Goal: Task Accomplishment & Management: Use online tool/utility

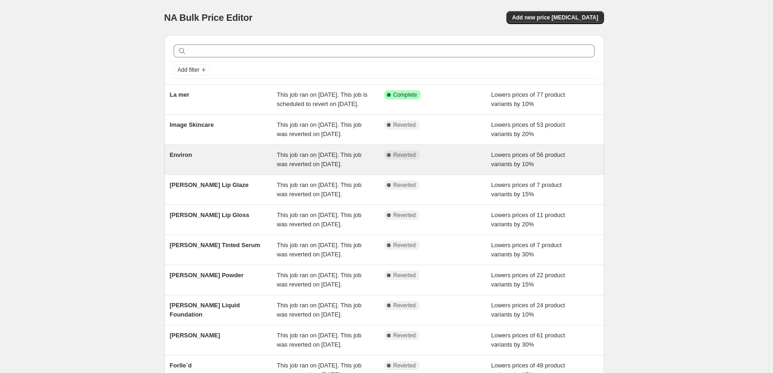
scroll to position [196, 0]
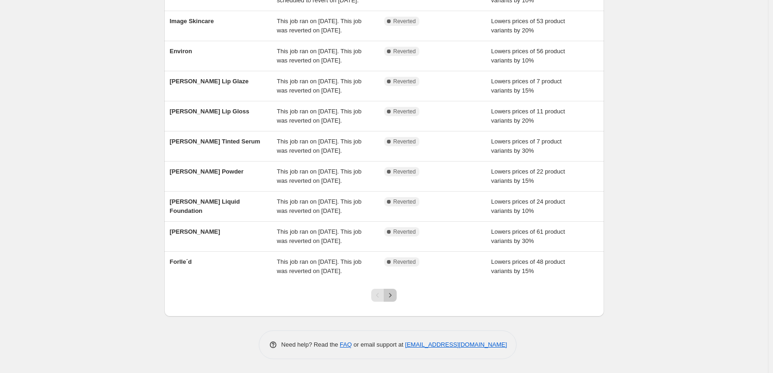
click at [397, 292] on button "Next" at bounding box center [390, 295] width 13 height 13
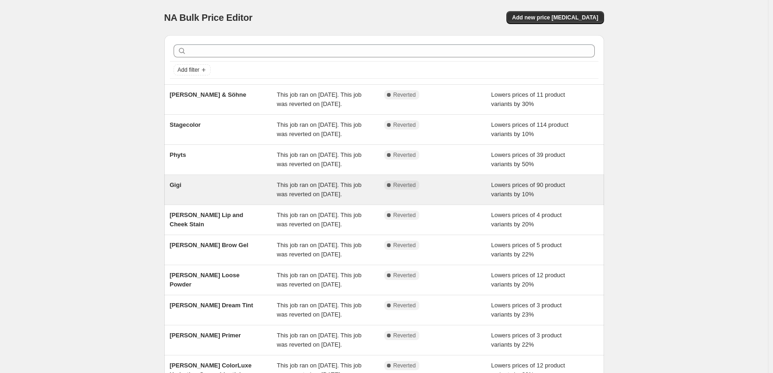
click at [173, 188] on span "Gigi" at bounding box center [176, 184] width 12 height 7
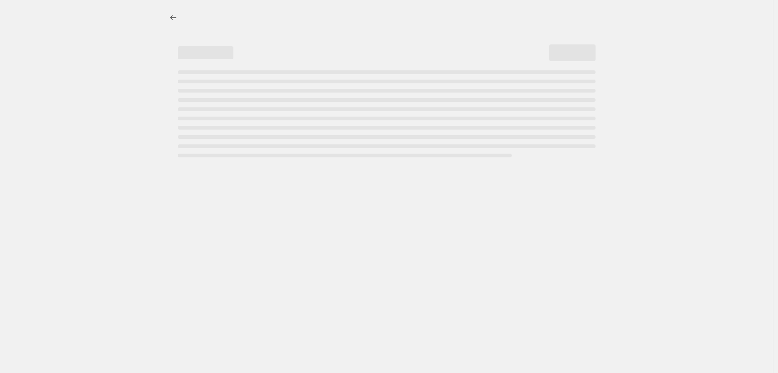
select select "percentage"
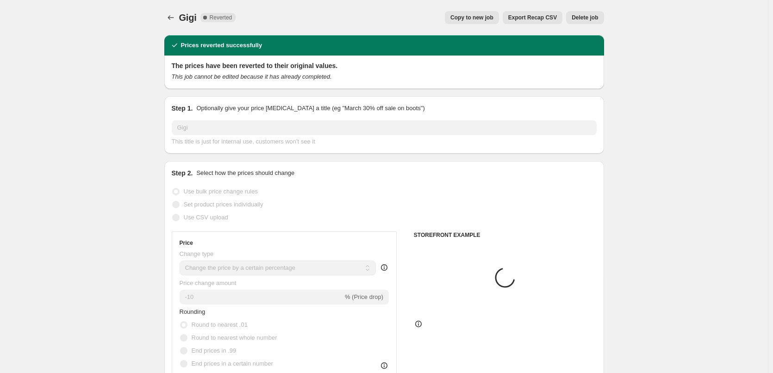
select select "vendor"
click at [493, 13] on button "Copy to new job" at bounding box center [472, 17] width 54 height 13
select select "percentage"
select select "vendor"
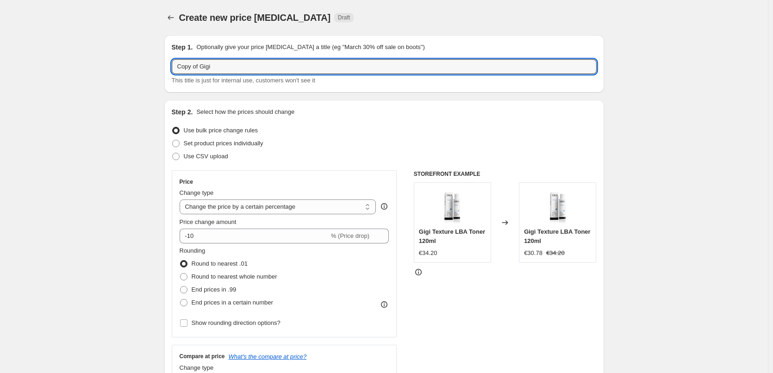
drag, startPoint x: 203, startPoint y: 68, endPoint x: 150, endPoint y: 60, distance: 53.4
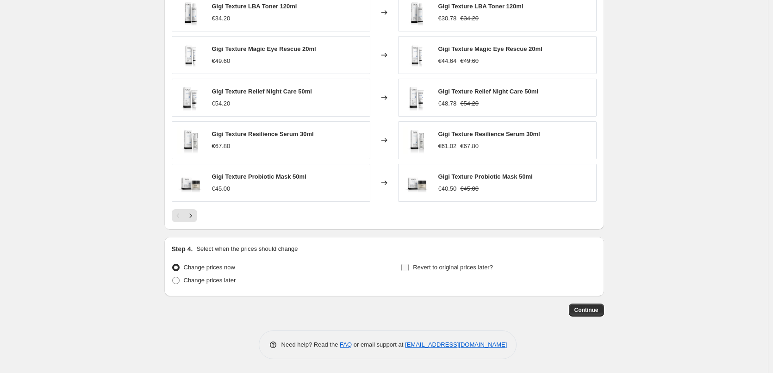
type input "Gigi"
click at [427, 261] on label "Revert to original prices later?" at bounding box center [447, 267] width 92 height 13
click at [409, 264] on input "Revert to original prices later?" at bounding box center [404, 267] width 7 height 7
checkbox input "true"
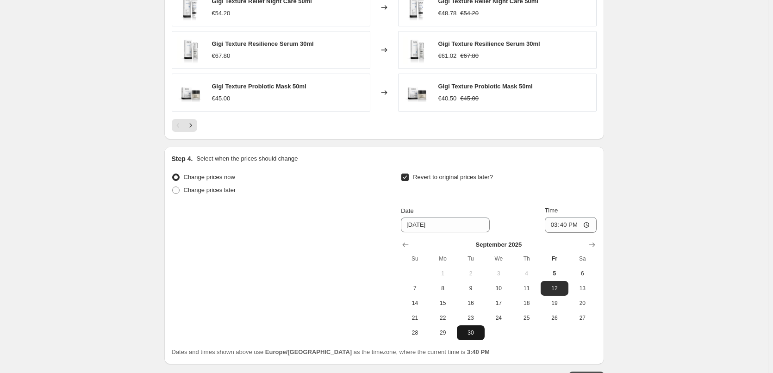
scroll to position [815, 0]
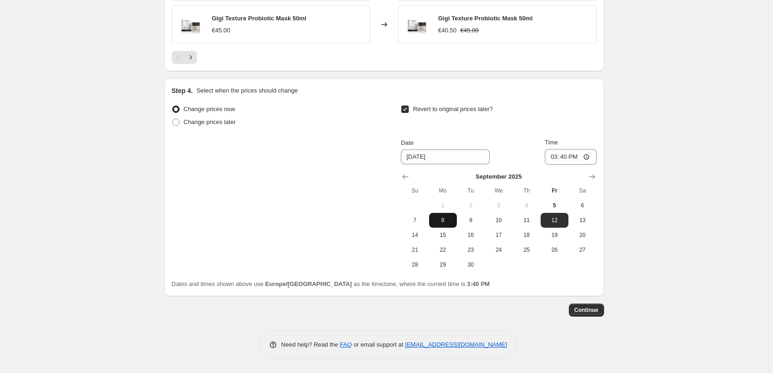
click at [444, 220] on span "8" at bounding box center [443, 220] width 20 height 7
type input "[DATE]"
click at [551, 160] on input "15:40" at bounding box center [571, 157] width 52 height 16
click at [561, 158] on input "15:40" at bounding box center [571, 157] width 52 height 16
click at [576, 157] on input "15:40" at bounding box center [571, 157] width 52 height 16
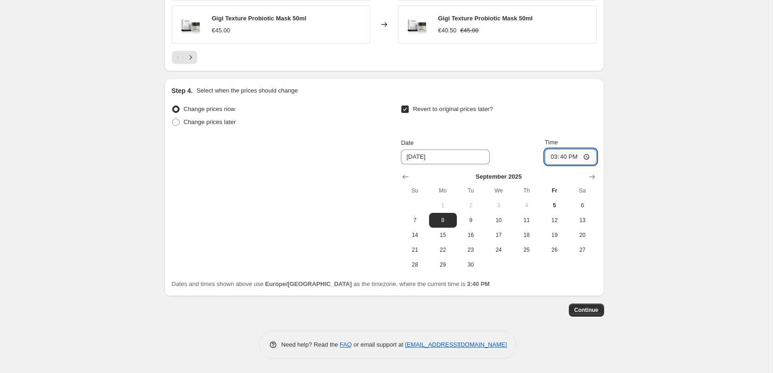
click at [590, 156] on input "15:40" at bounding box center [571, 157] width 52 height 16
type input "03:00"
click at [588, 306] on button "Continue" at bounding box center [586, 310] width 35 height 13
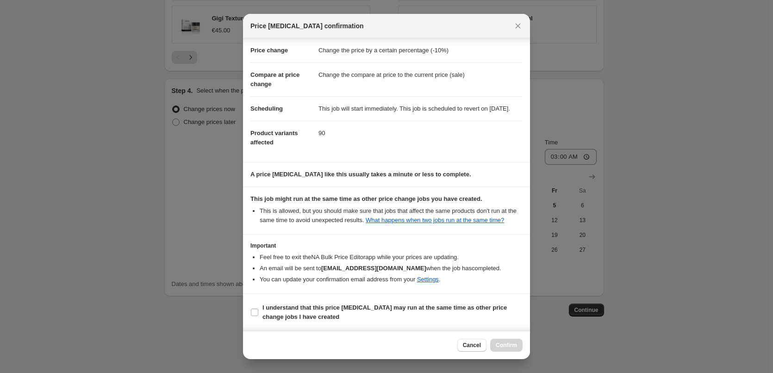
scroll to position [26, 0]
click at [294, 306] on b "I understand that this price [MEDICAL_DATA] may run at the same time as other p…" at bounding box center [384, 312] width 244 height 16
click at [258, 309] on input "I understand that this price [MEDICAL_DATA] may run at the same time as other p…" at bounding box center [254, 312] width 7 height 7
checkbox input "true"
click at [510, 346] on span "Confirm" at bounding box center [506, 345] width 21 height 7
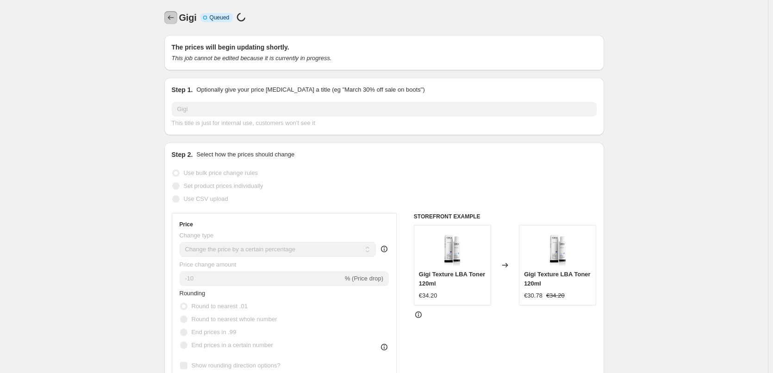
click at [175, 20] on icon "Price change jobs" at bounding box center [170, 17] width 9 height 9
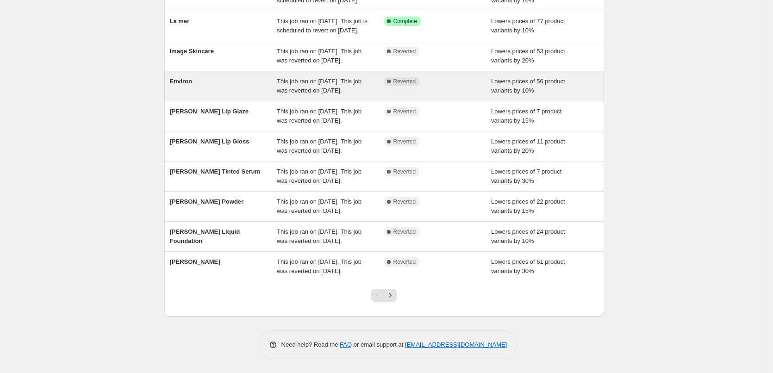
scroll to position [196, 0]
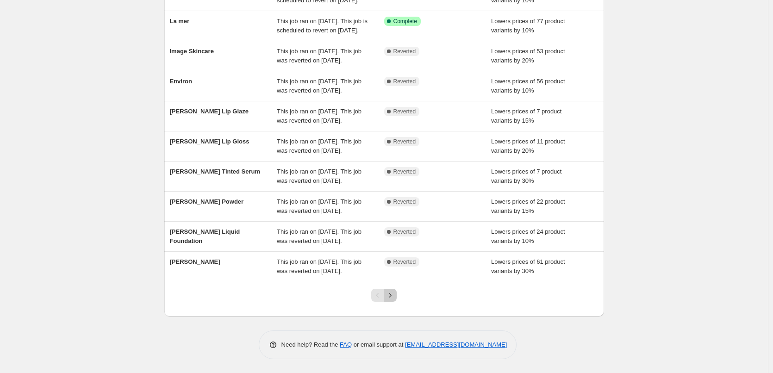
click at [393, 295] on icon "Next" at bounding box center [390, 295] width 9 height 9
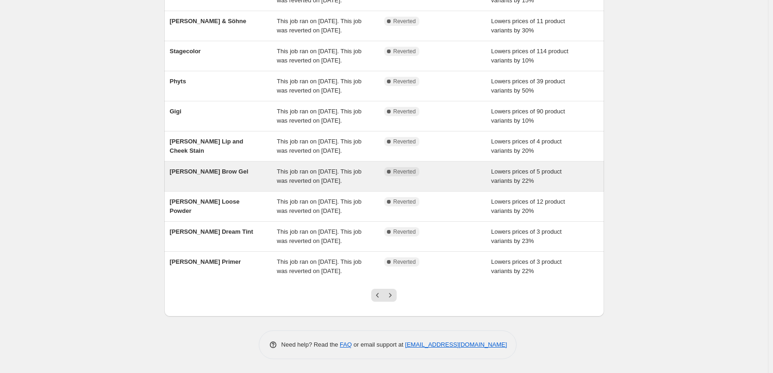
scroll to position [104, 0]
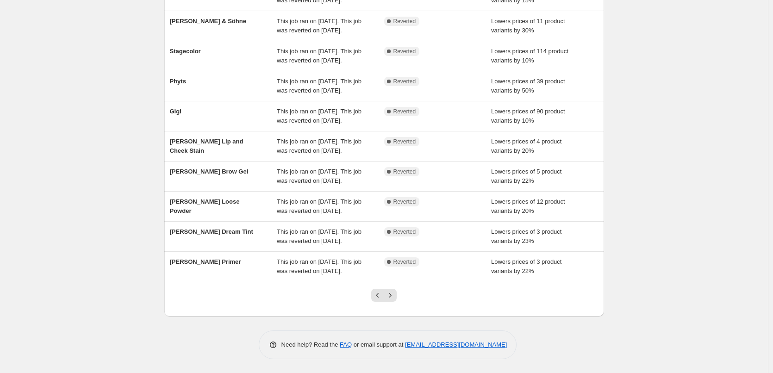
click at [165, 150] on div "Add filter Forlle´d This job ran on [DATE]. This job was reverted on [DATE]. Co…" at bounding box center [380, 120] width 447 height 393
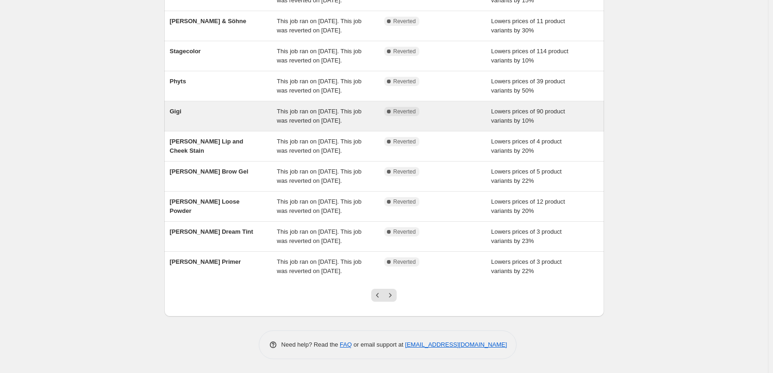
click at [177, 115] on span "Gigi" at bounding box center [176, 111] width 12 height 7
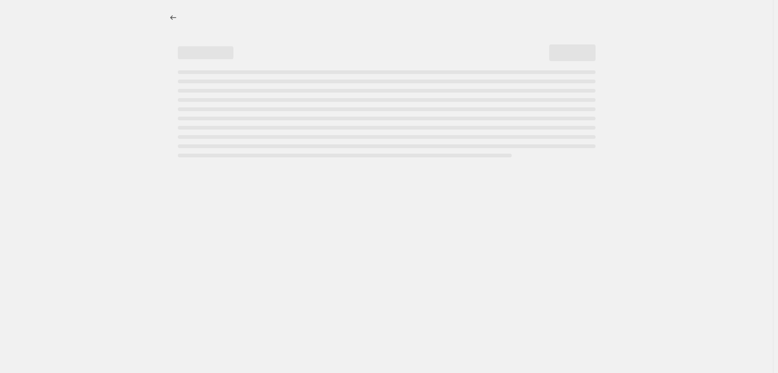
select select "percentage"
select select "vendor"
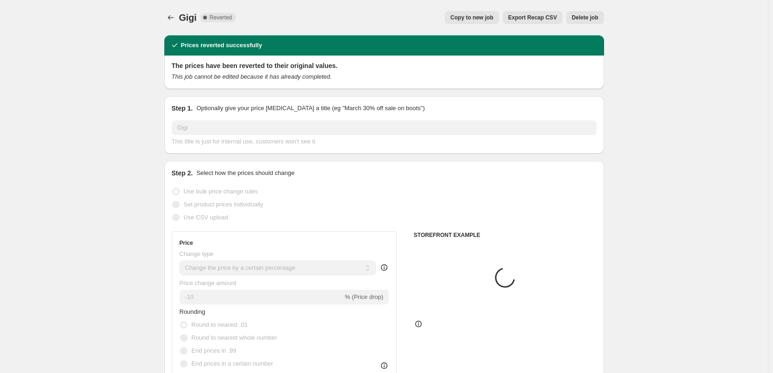
click at [587, 16] on span "Delete job" at bounding box center [585, 17] width 26 height 7
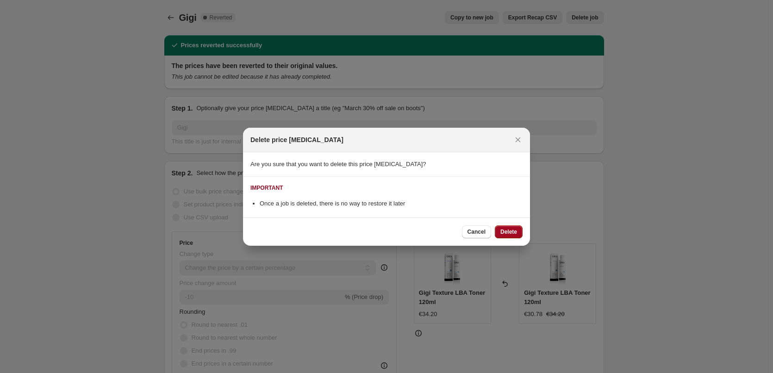
click at [516, 231] on span "Delete" at bounding box center [508, 231] width 17 height 7
